Goal: Task Accomplishment & Management: Manage account settings

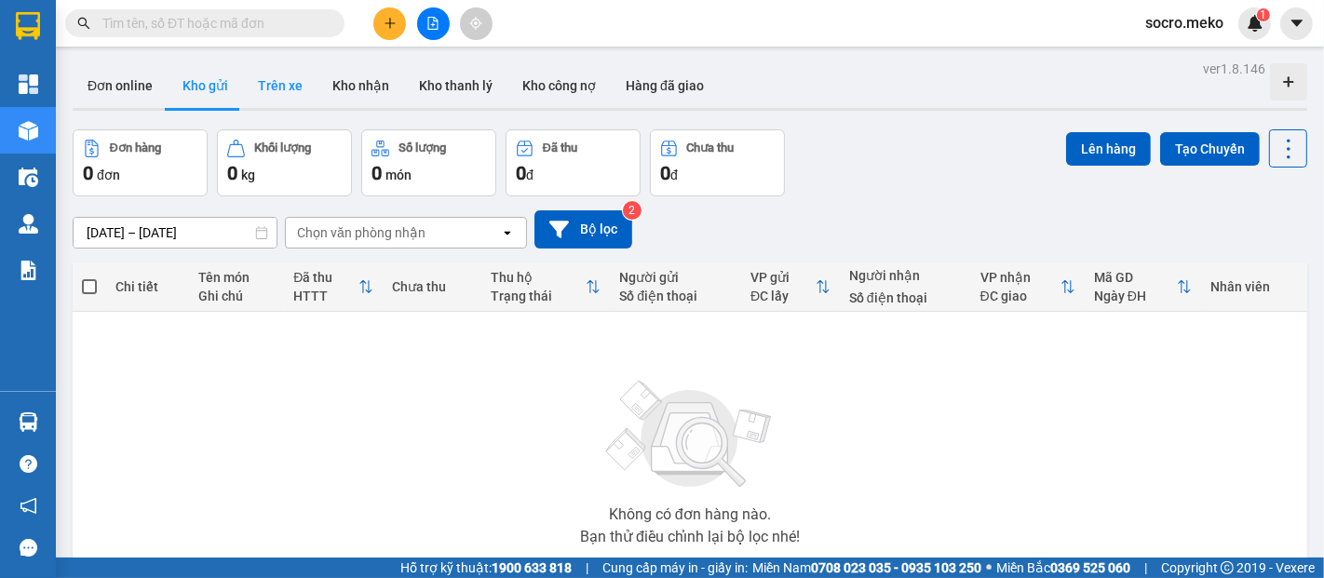
click at [287, 92] on button "Trên xe" at bounding box center [280, 85] width 74 height 45
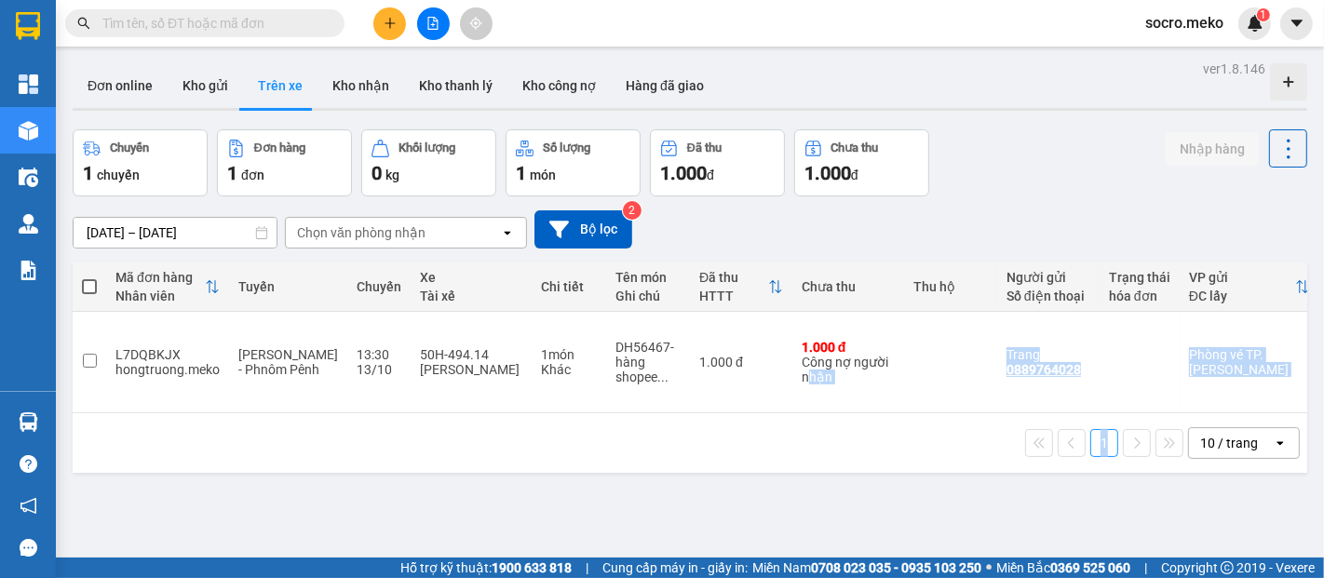
drag, startPoint x: 787, startPoint y: 380, endPoint x: 1114, endPoint y: 400, distance: 328.4
click at [1114, 400] on div "Mã đơn hàng Nhân viên Tuyến Chuyến Xe Tài xế Chi tiết Tên món Ghi chú Đã thu HT…" at bounding box center [690, 368] width 1235 height 210
click at [734, 449] on div "1 10 / trang open" at bounding box center [690, 443] width 1235 height 60
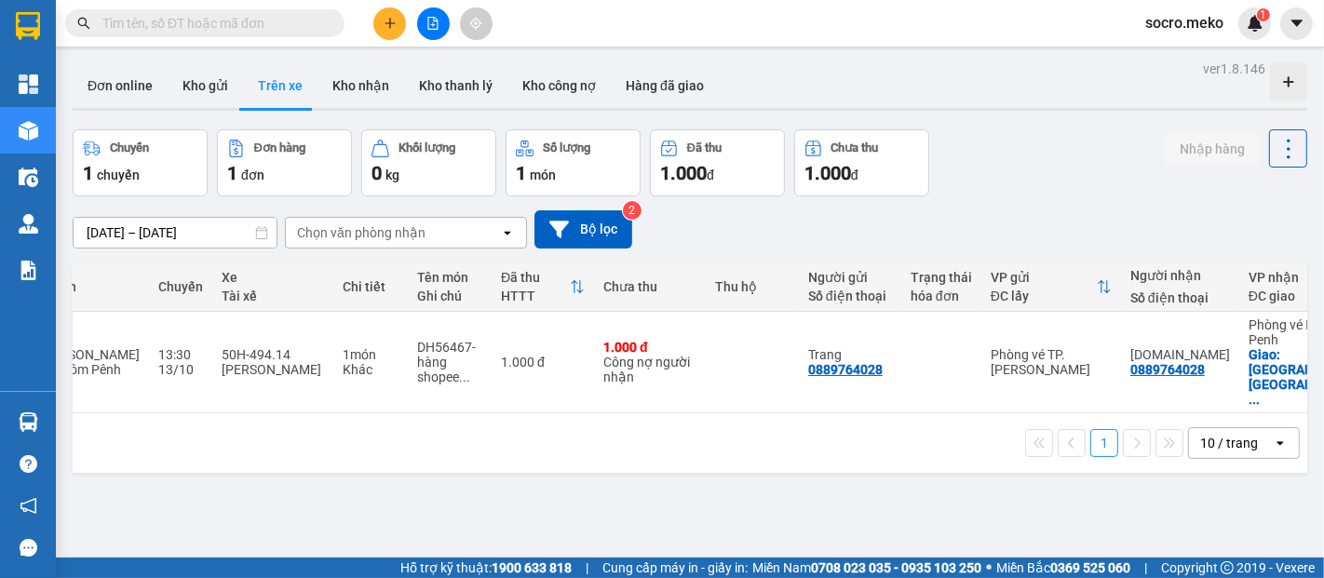
scroll to position [0, 310]
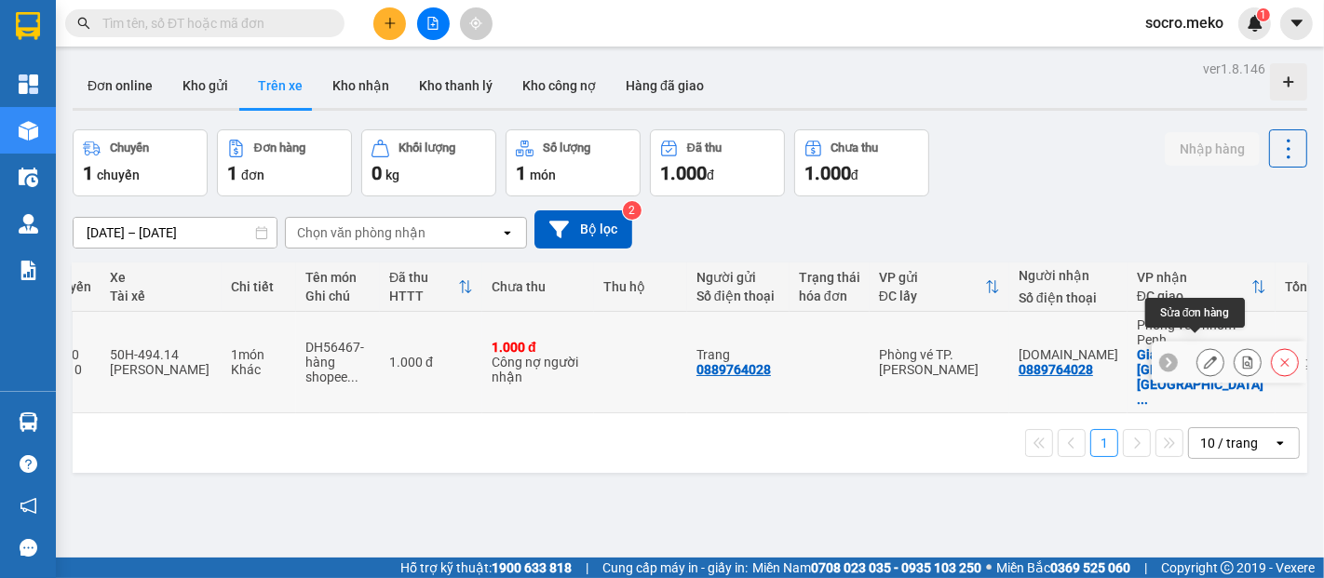
click at [1204, 356] on icon at bounding box center [1210, 362] width 13 height 13
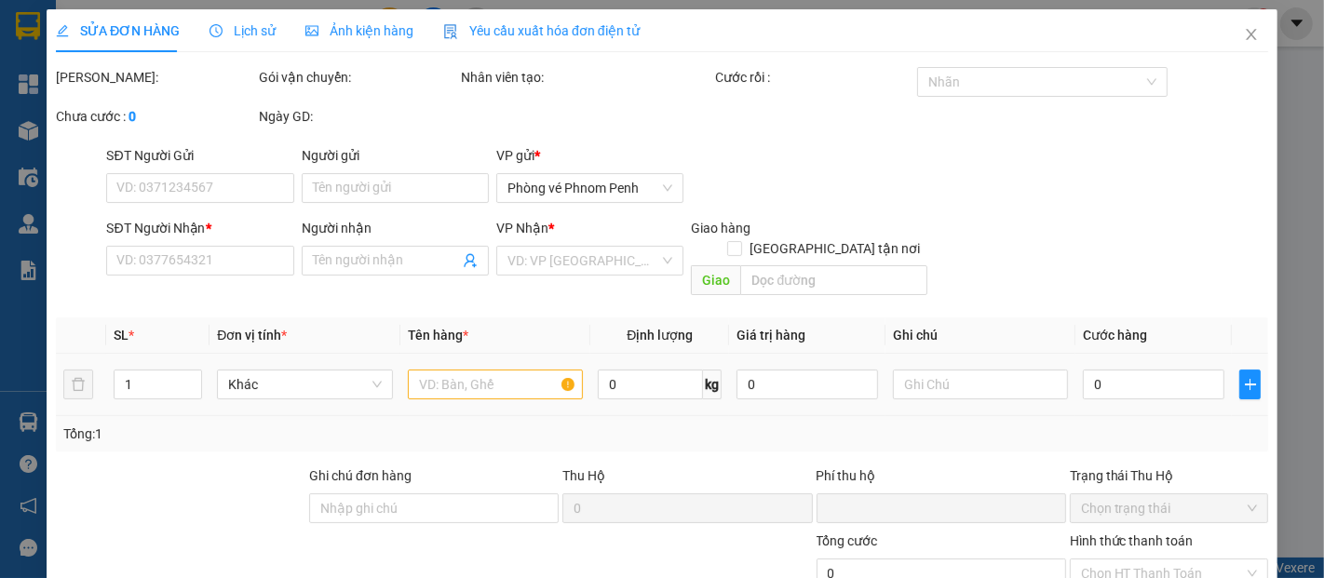
type input "0889764028"
type input "Trang"
type input "0889764028"
type input "Ms.Ni"
checkbox input "true"
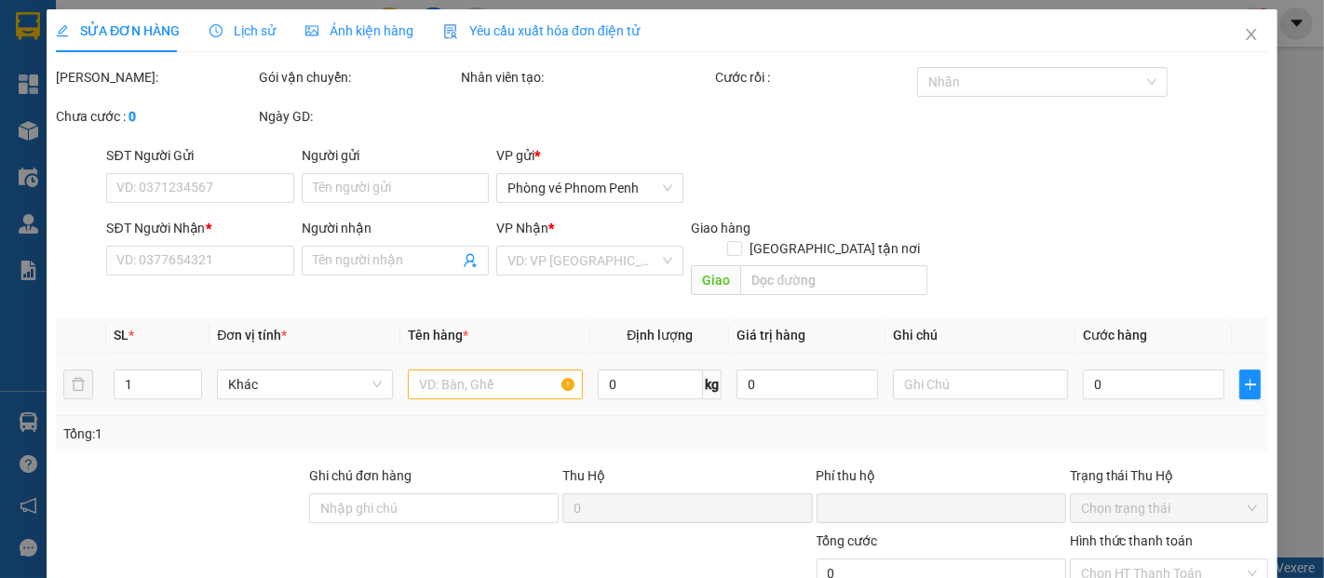
type input "Norodom Boulevard, Tonle Bassac, Chomkarmon, Phnom Penh, Cambodi"
type input "10$-NGƯỜI NHẬN THANH TOÁN"
type input "0"
type input "1.000"
type input "0"
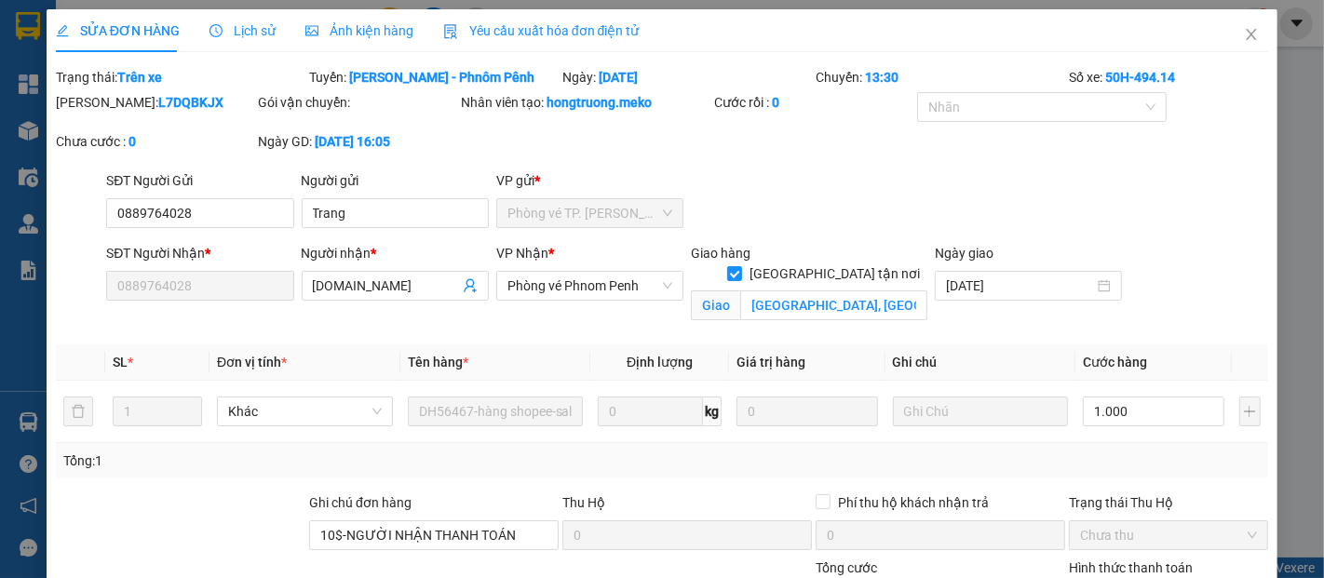
click at [348, 34] on span "Ảnh kiện hàng" at bounding box center [359, 30] width 108 height 15
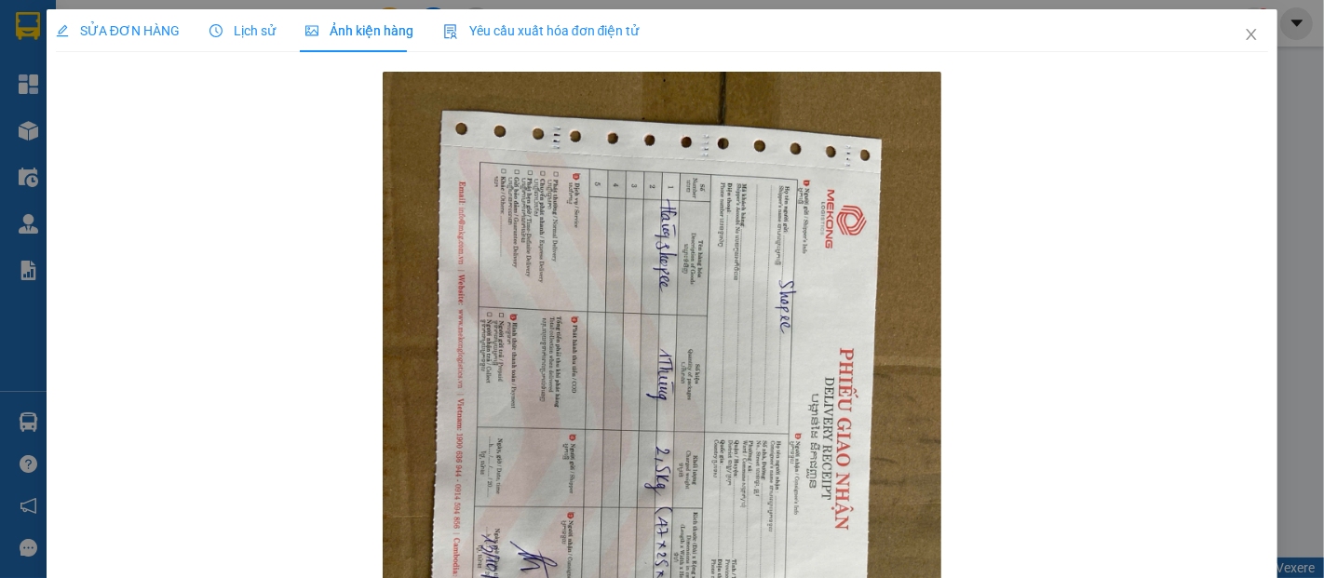
click at [128, 25] on span "SỬA ĐƠN HÀNG" at bounding box center [118, 30] width 124 height 15
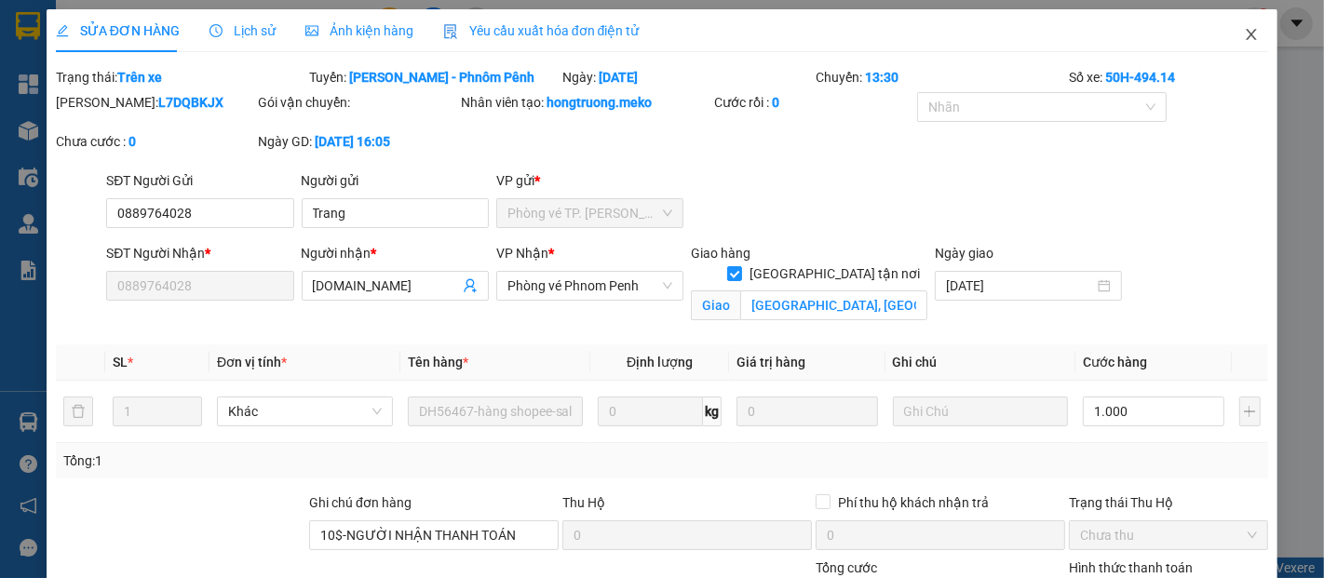
click at [1249, 23] on span "Close" at bounding box center [1251, 35] width 52 height 52
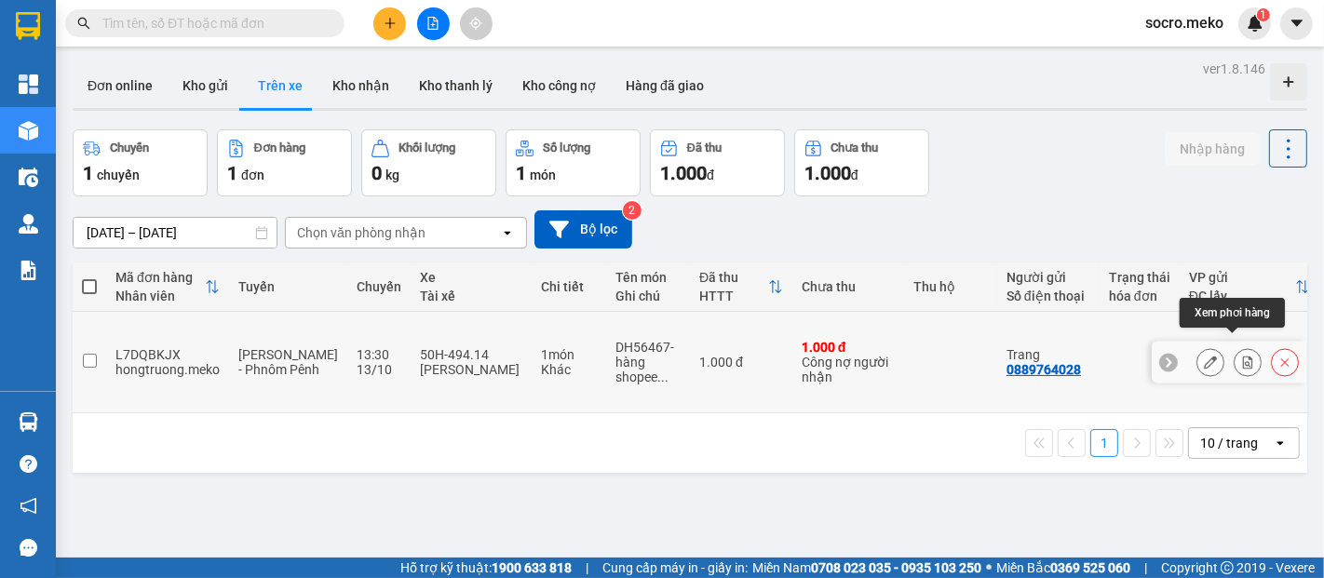
click at [1242, 346] on button at bounding box center [1248, 362] width 26 height 33
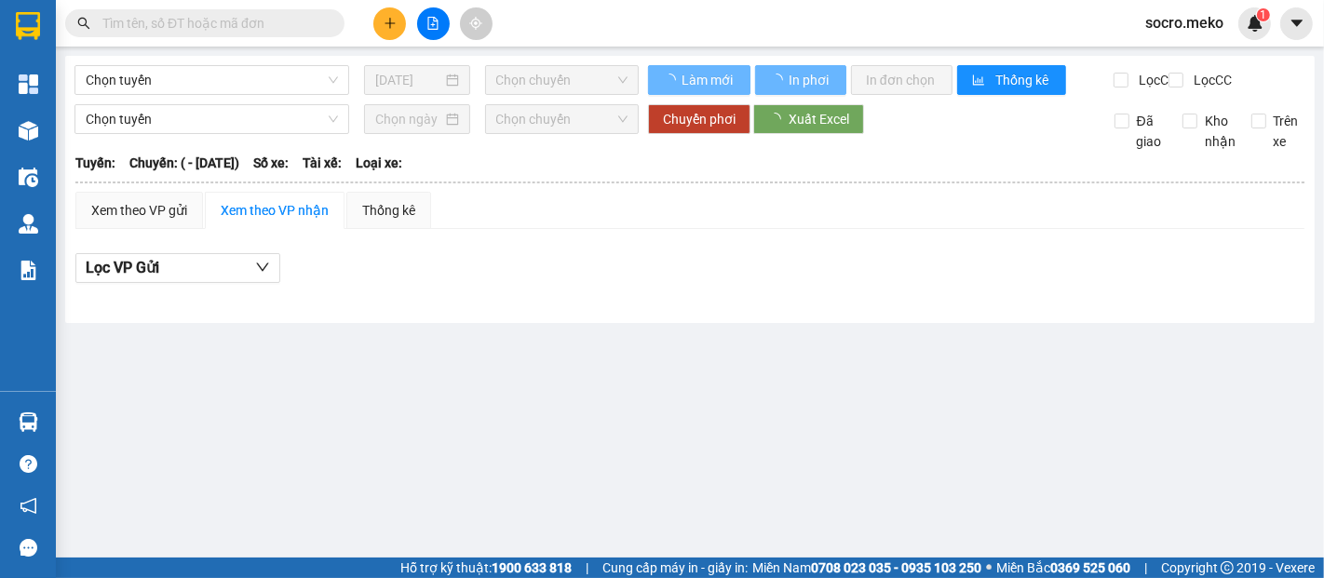
type input "13/10/2025"
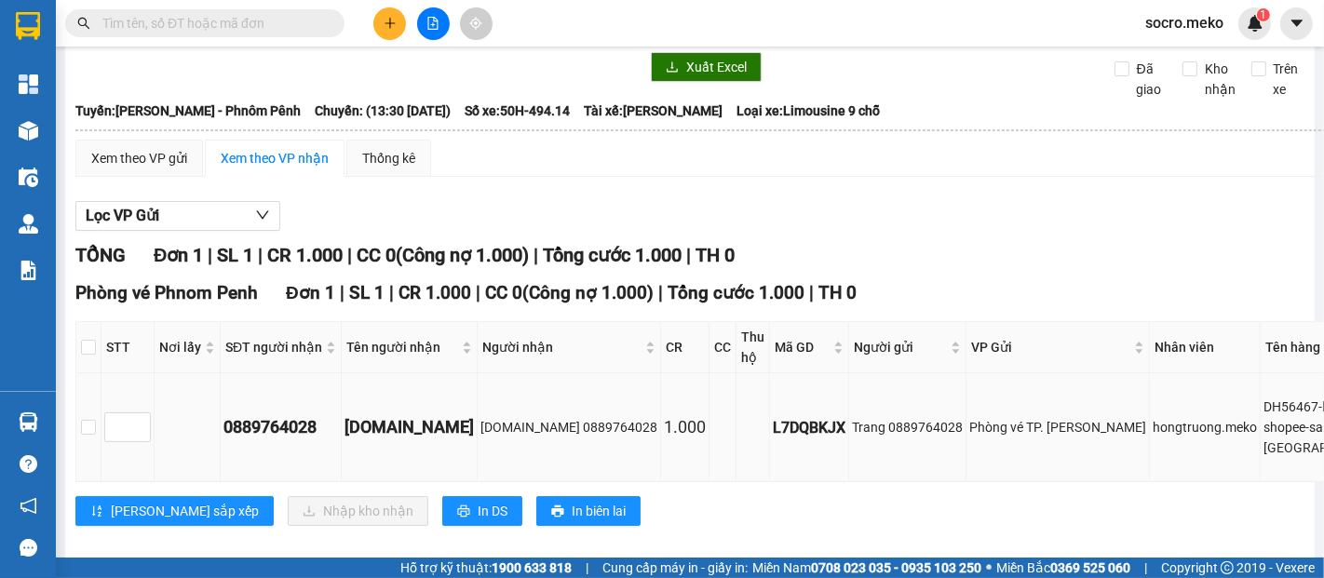
scroll to position [122, 0]
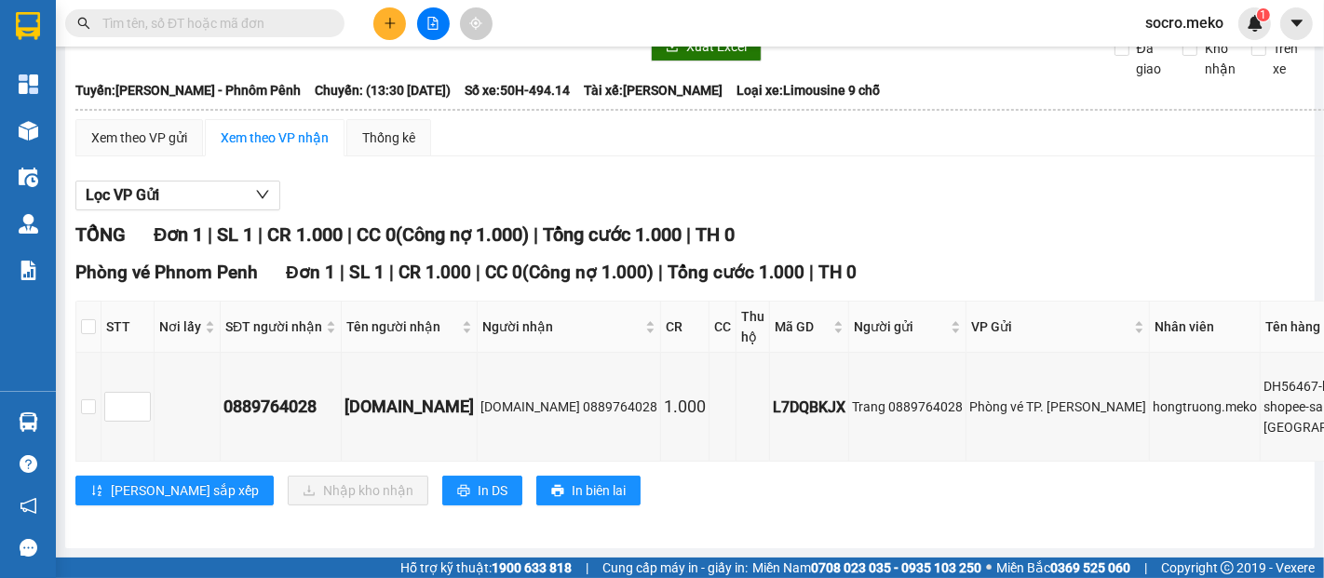
click at [74, 283] on td "Xem theo VP gửi Xem theo VP nhận Thống kê Lọc VP Gửi TỔNG Đơn 1 | SL 1 | CR 1.…" at bounding box center [860, 324] width 1573 height 412
click at [88, 319] on input "checkbox" at bounding box center [88, 326] width 15 height 15
checkbox input "true"
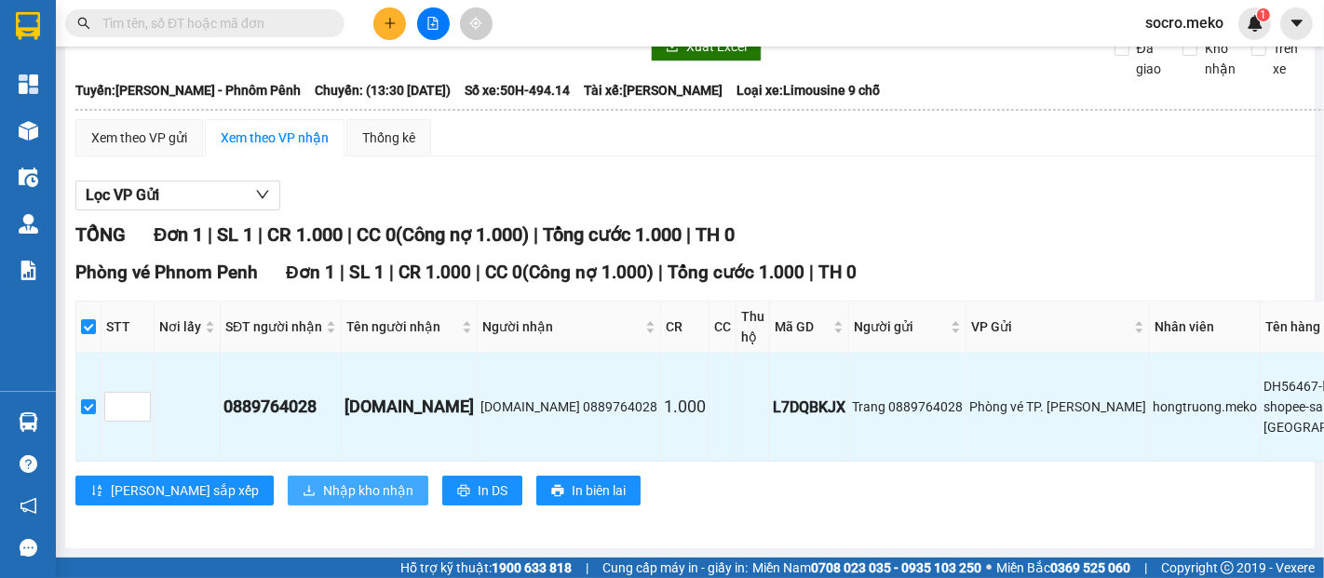
click at [323, 480] on span "Nhập kho nhận" at bounding box center [368, 490] width 90 height 20
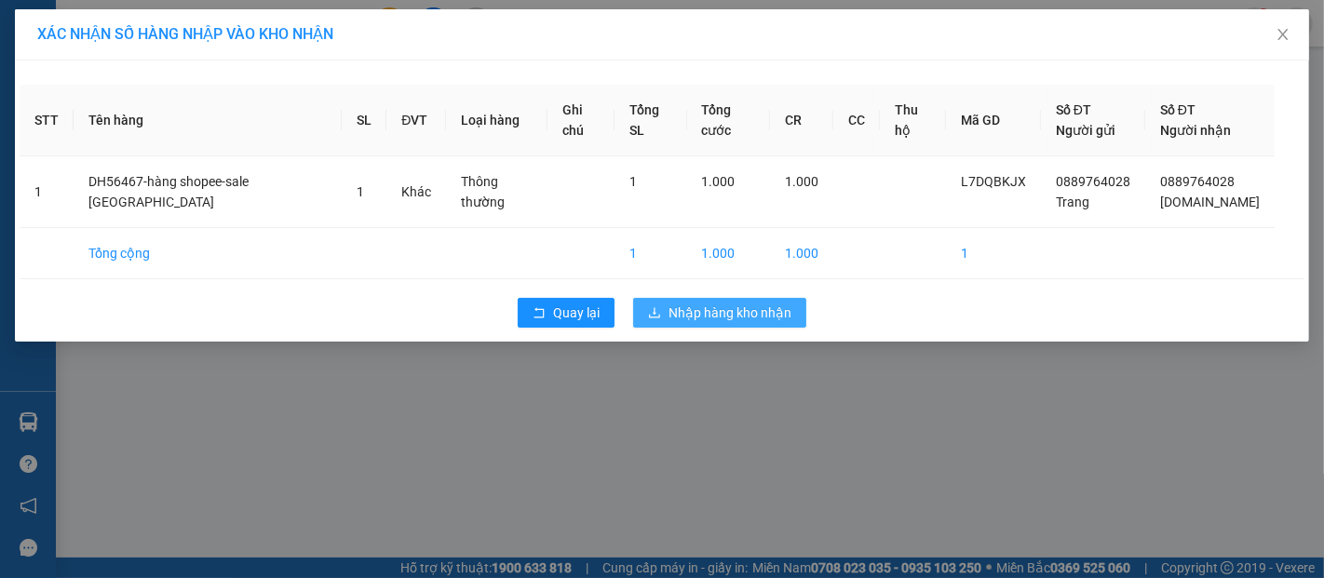
click at [699, 323] on button "Nhập hàng kho nhận" at bounding box center [719, 313] width 173 height 30
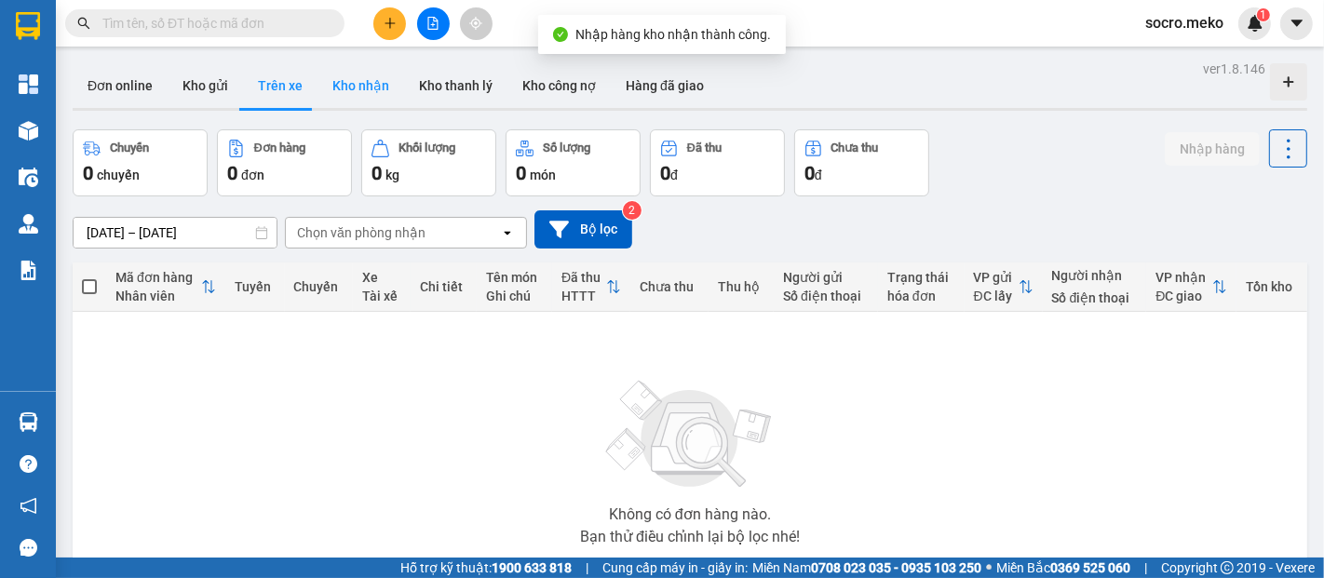
click at [353, 77] on button "Kho nhận" at bounding box center [360, 85] width 87 height 45
type input "15/10/2024 – 14/10/2025"
